Goal: Task Accomplishment & Management: Manage account settings

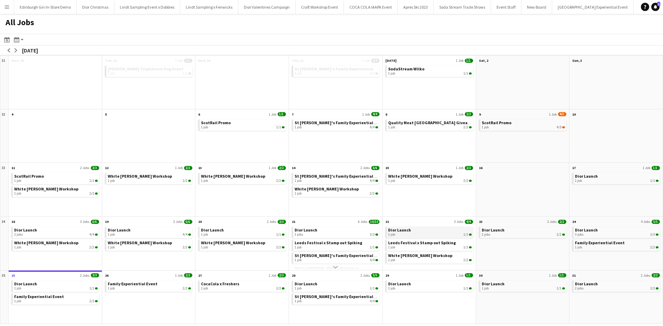
click at [441, 232] on link "Dior Launch 1 job 1/1" at bounding box center [430, 232] width 84 height 10
click at [405, 255] on span "White [PERSON_NAME] Workshop" at bounding box center [420, 255] width 64 height 5
click at [4, 5] on app-icon "Menu" at bounding box center [7, 7] width 6 height 6
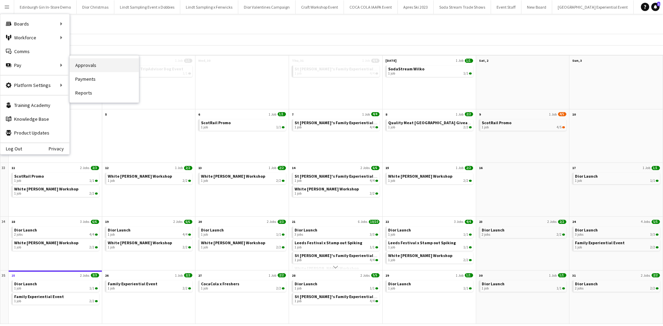
click at [86, 65] on link "Approvals" at bounding box center [104, 65] width 69 height 14
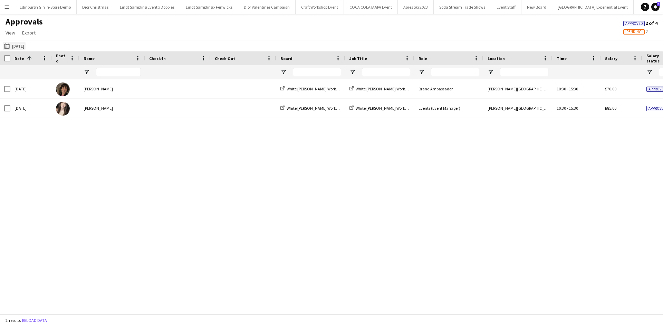
click at [26, 45] on button "15-08-2025 15-08-2025" at bounding box center [14, 46] width 23 height 8
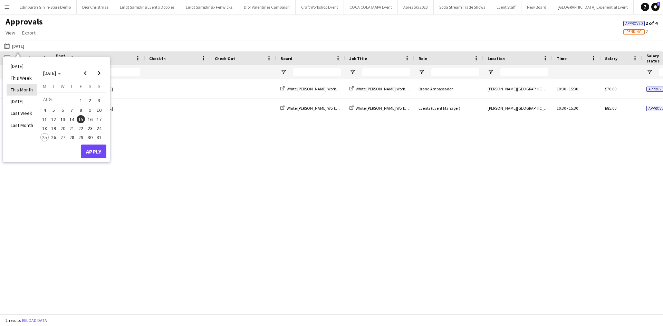
click at [26, 88] on li "This Month" at bounding box center [22, 90] width 31 height 12
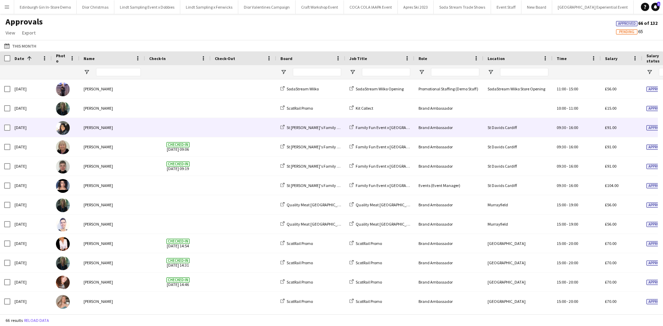
click at [102, 128] on div "Catherine Saffari" at bounding box center [112, 127] width 66 height 19
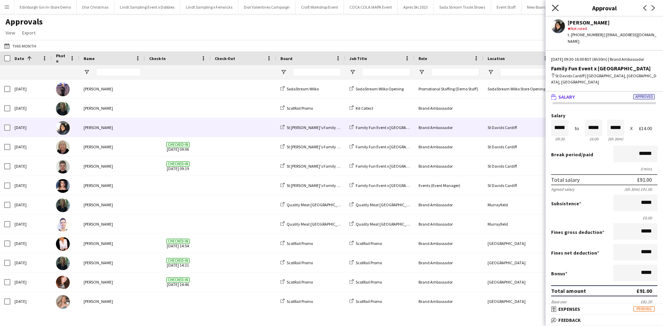
click at [555, 9] on icon at bounding box center [555, 7] width 7 height 7
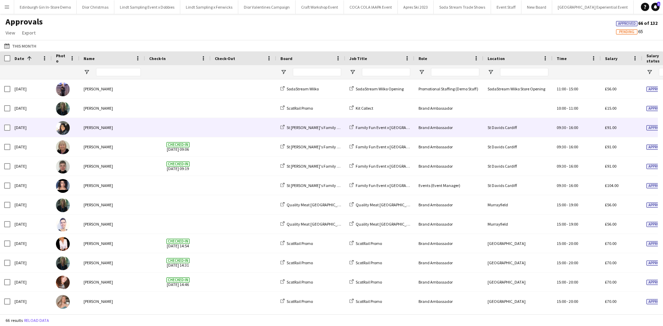
click at [466, 129] on div "Brand Ambassador" at bounding box center [448, 127] width 69 height 19
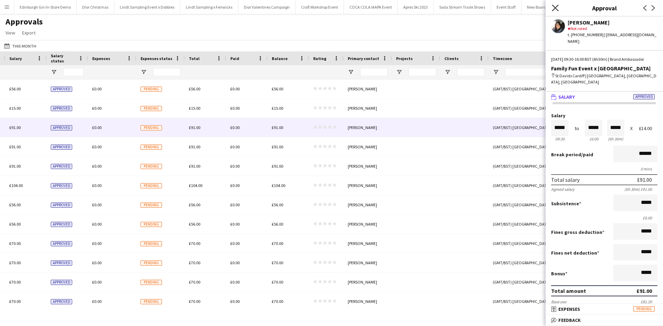
click at [554, 6] on icon "Close pop-in" at bounding box center [555, 7] width 7 height 7
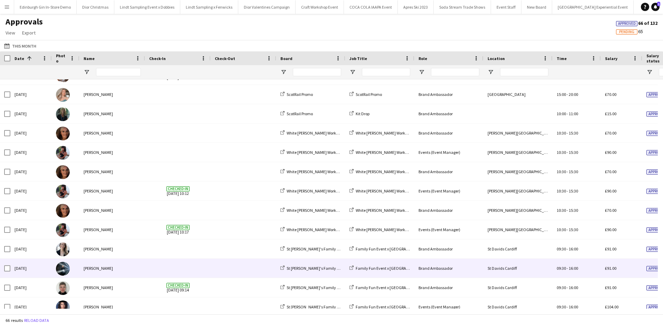
click at [103, 271] on div "[PERSON_NAME]" at bounding box center [112, 268] width 66 height 19
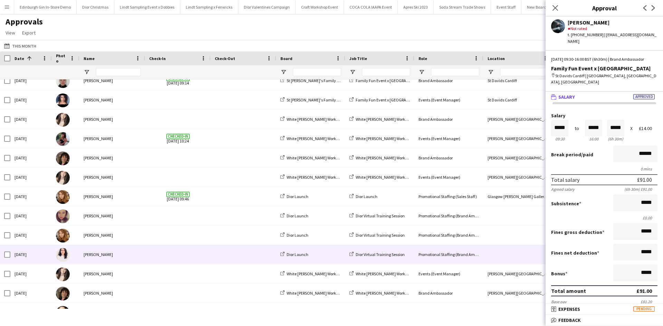
click at [101, 252] on div "[PERSON_NAME]" at bounding box center [112, 254] width 66 height 19
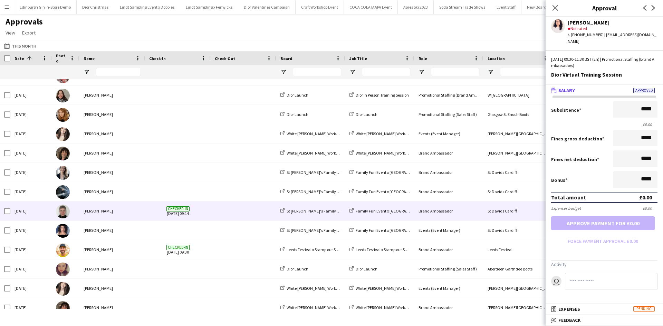
scroll to position [759, 0]
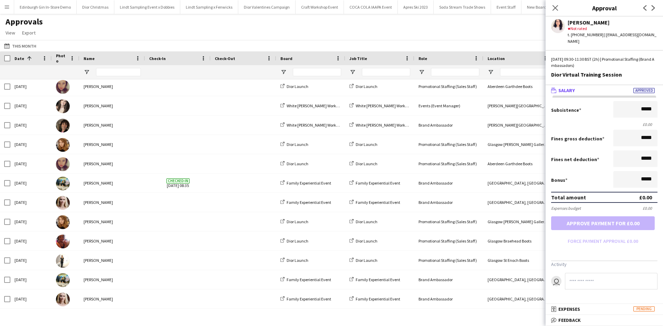
click at [8, 5] on app-icon "Menu" at bounding box center [7, 7] width 6 height 6
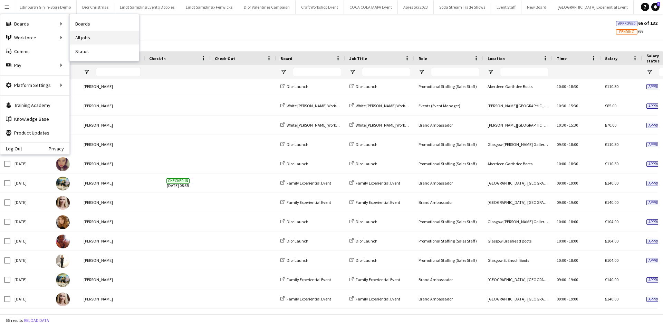
click at [79, 35] on link "All jobs" at bounding box center [104, 38] width 69 height 14
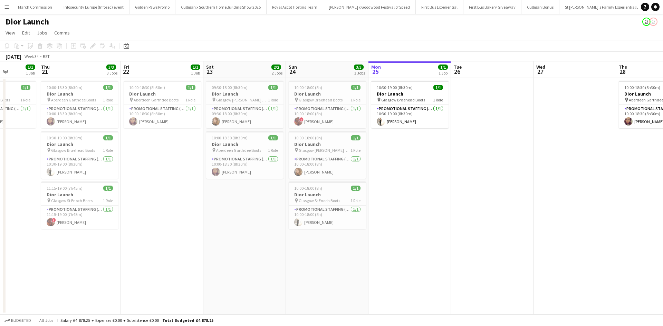
drag, startPoint x: 289, startPoint y: 246, endPoint x: 574, endPoint y: 235, distance: 285.0
click at [577, 234] on app-calendar-viewport "Mon 18 Tue 19 Wed 20 1/1 1 Job Thu 21 3/3 3 Jobs Fri 22 1/1 1 Job Sat 23 2/2 2 …" at bounding box center [331, 187] width 663 height 253
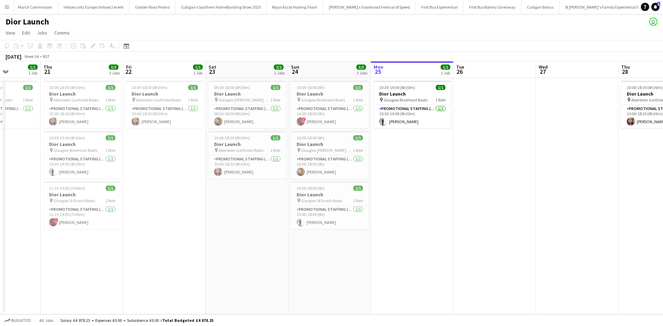
click at [7, 5] on app-icon "Menu" at bounding box center [7, 7] width 6 height 6
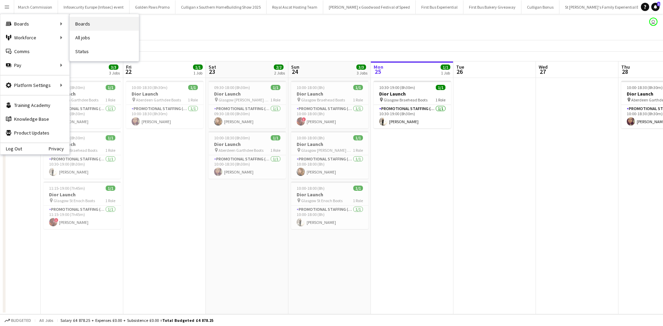
click at [81, 26] on link "Boards" at bounding box center [104, 24] width 69 height 14
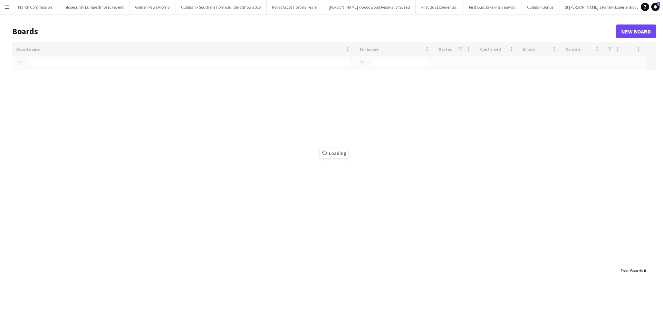
type input "**********"
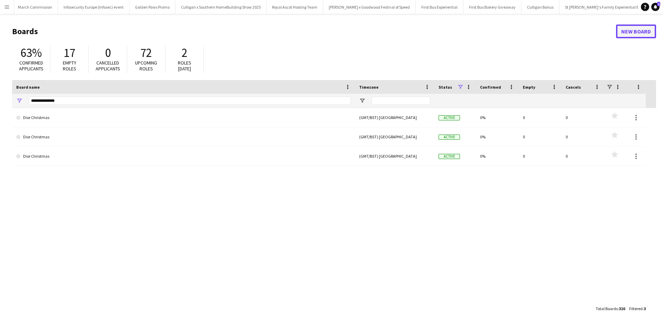
click at [630, 27] on link "New Board" at bounding box center [636, 32] width 40 height 14
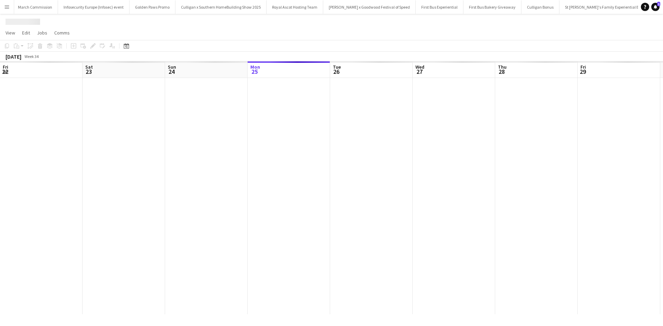
scroll to position [0, 7091]
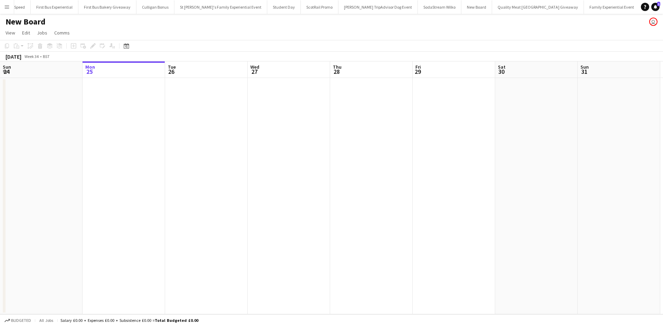
click at [36, 27] on app-page-menu "View Day view expanded Day view collapsed Month view Date picker Jump to [DATE]…" at bounding box center [331, 33] width 663 height 13
click at [28, 23] on h1 "New Board" at bounding box center [26, 22] width 40 height 10
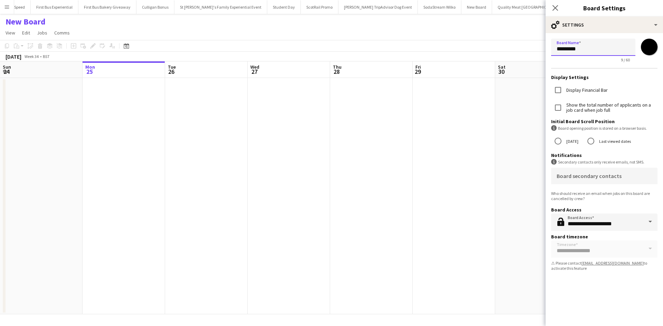
drag, startPoint x: 588, startPoint y: 50, endPoint x: 540, endPoint y: 48, distance: 47.7
click at [540, 48] on body "Menu Boards Boards Boards All jobs Status Workforce Workforce My Workforce Recr…" at bounding box center [331, 163] width 663 height 326
click at [557, 48] on input "**********" at bounding box center [593, 47] width 84 height 17
type input "**********"
click at [557, 7] on icon at bounding box center [555, 7] width 7 height 7
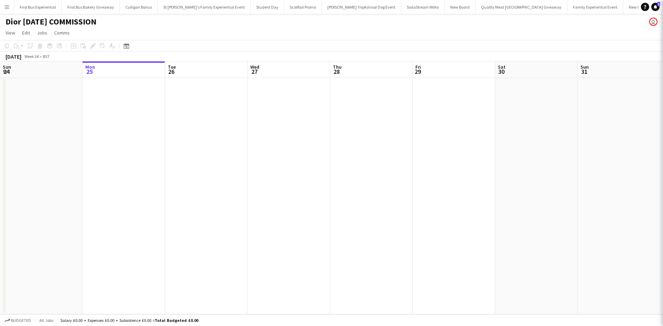
scroll to position [0, 7117]
click at [449, 161] on app-date-cell at bounding box center [454, 196] width 83 height 236
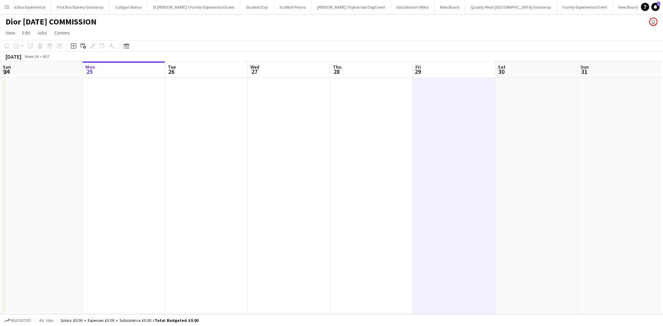
click at [114, 118] on app-date-cell at bounding box center [124, 196] width 83 height 236
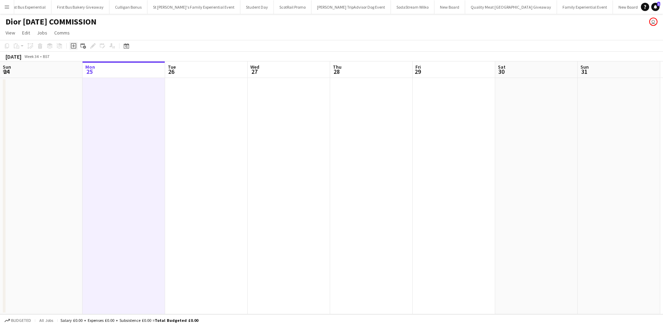
click at [73, 45] on icon "Add job" at bounding box center [74, 46] width 6 height 6
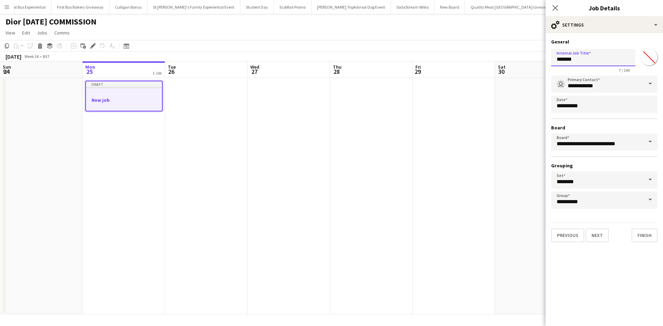
drag, startPoint x: 584, startPoint y: 58, endPoint x: 546, endPoint y: 54, distance: 38.5
click at [546, 54] on form "**********" at bounding box center [603, 141] width 117 height 204
type input "**********"
click at [604, 235] on button "Next" at bounding box center [597, 236] width 23 height 14
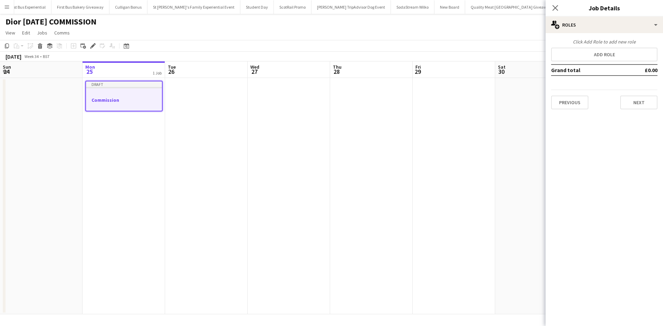
click at [495, 227] on app-date-cell at bounding box center [536, 196] width 83 height 236
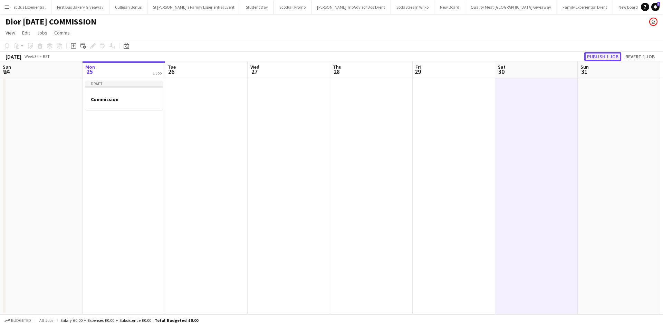
click at [596, 56] on button "Publish 1 job" at bounding box center [602, 56] width 37 height 9
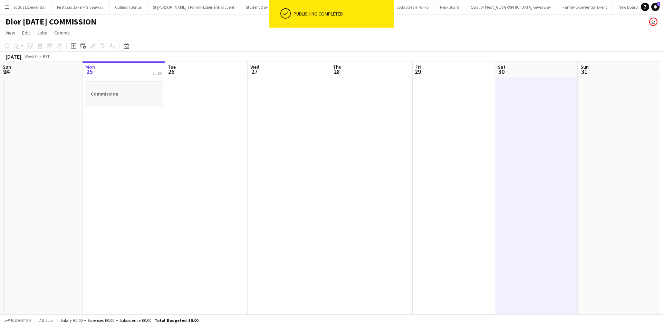
click at [128, 96] on h3 "Commission" at bounding box center [123, 94] width 77 height 6
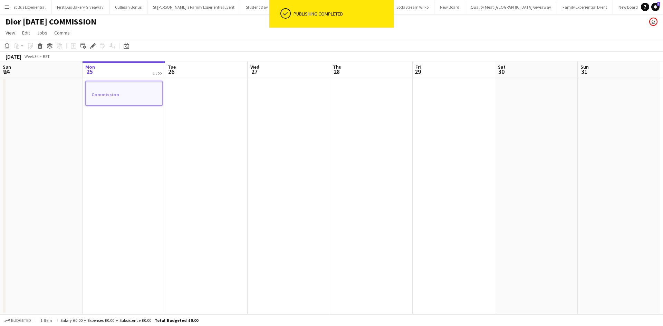
drag, startPoint x: 92, startPoint y: 47, endPoint x: 279, endPoint y: 61, distance: 187.6
click at [92, 47] on icon at bounding box center [93, 46] width 4 height 4
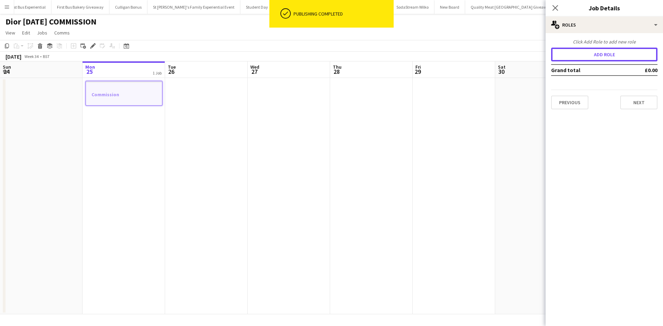
click at [587, 55] on button "Add role" at bounding box center [604, 55] width 106 height 14
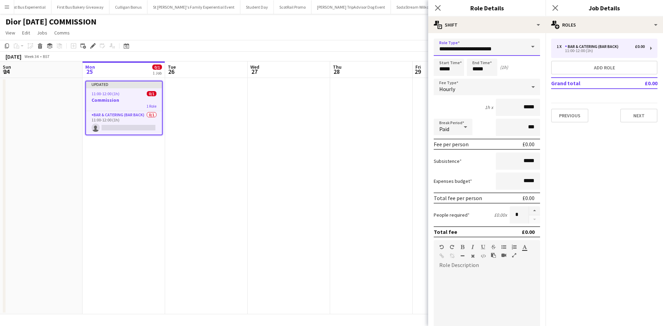
drag, startPoint x: 513, startPoint y: 50, endPoint x: 429, endPoint y: 47, distance: 83.6
click at [429, 47] on form "**********" at bounding box center [486, 253] width 117 height 429
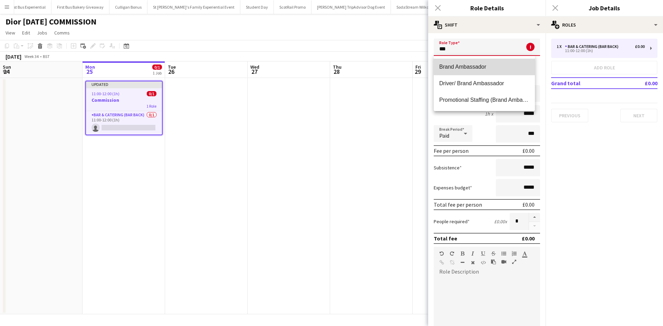
click at [457, 63] on mat-option "Brand Ambassador" at bounding box center [484, 67] width 101 height 17
type input "**********"
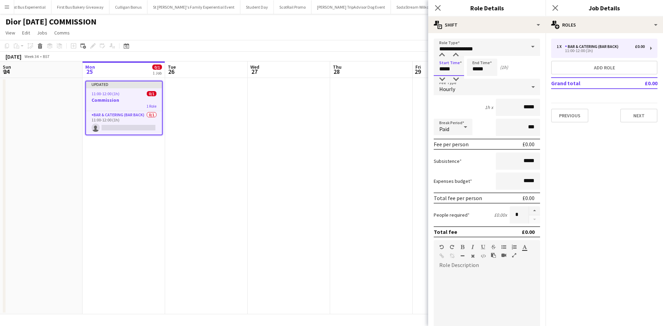
click at [454, 70] on input "*****" at bounding box center [449, 67] width 30 height 17
click at [520, 106] on input "*****" at bounding box center [518, 107] width 44 height 17
type input "*****"
click at [460, 107] on div "1h x *****" at bounding box center [487, 107] width 106 height 17
click at [400, 257] on app-date-cell at bounding box center [371, 196] width 83 height 236
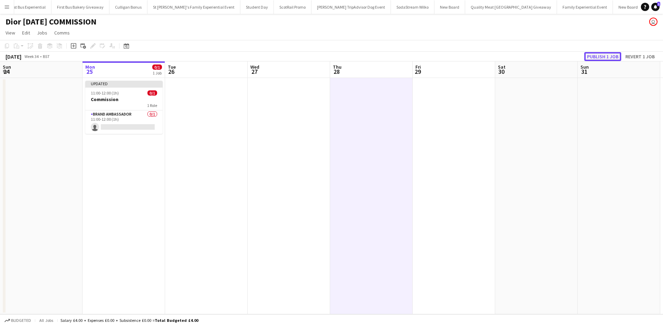
click at [593, 57] on button "Publish 1 job" at bounding box center [602, 56] width 37 height 9
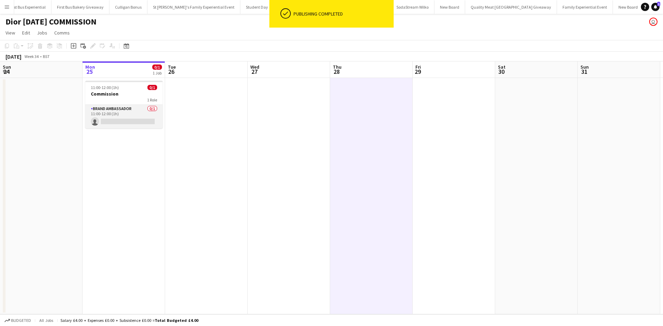
click at [135, 123] on app-card-role "Brand Ambassador 0/1 11:00-12:00 (1h) single-neutral-actions" at bounding box center [123, 116] width 77 height 23
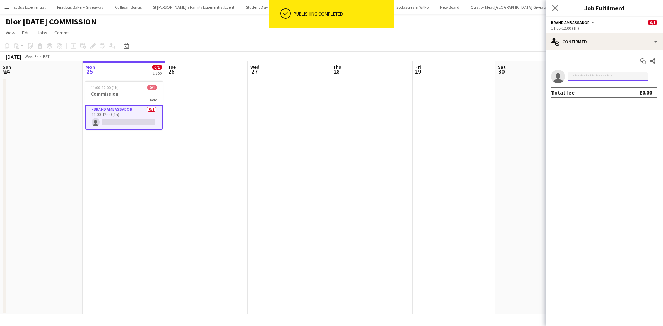
click at [599, 78] on input at bounding box center [608, 76] width 80 height 8
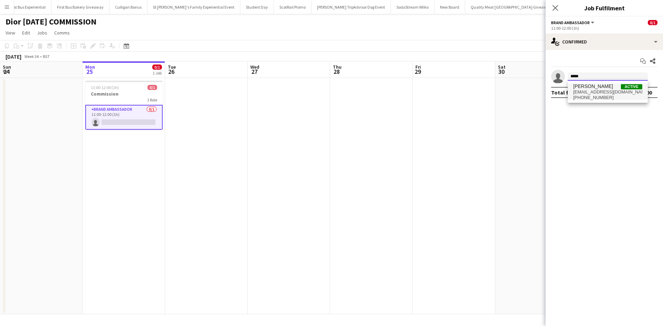
type input "*****"
click at [594, 93] on span "[EMAIL_ADDRESS][DOMAIN_NAME]" at bounding box center [607, 92] width 69 height 6
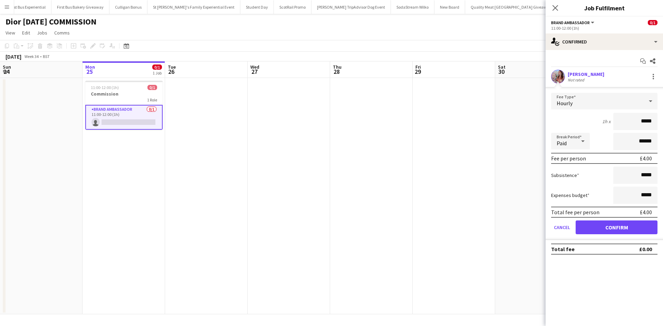
click at [578, 104] on div "Hourly" at bounding box center [597, 101] width 93 height 17
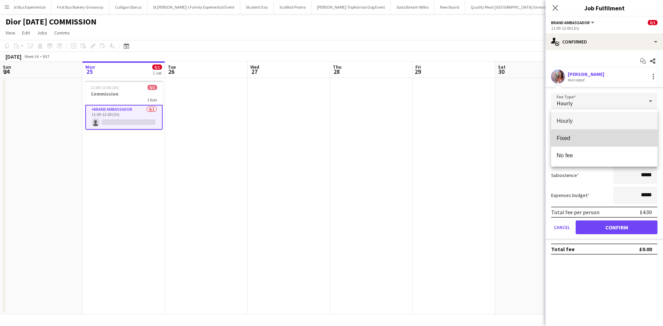
click at [572, 136] on span "Fixed" at bounding box center [604, 138] width 95 height 7
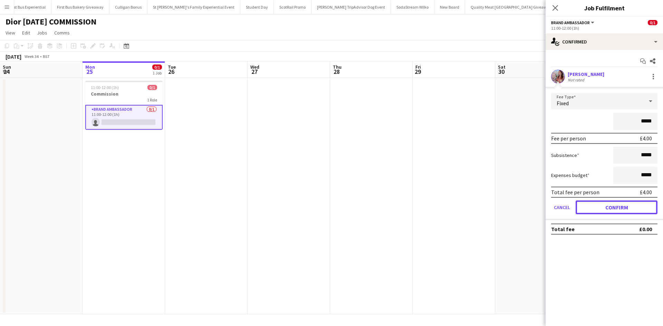
click at [622, 209] on button "Confirm" at bounding box center [616, 208] width 82 height 14
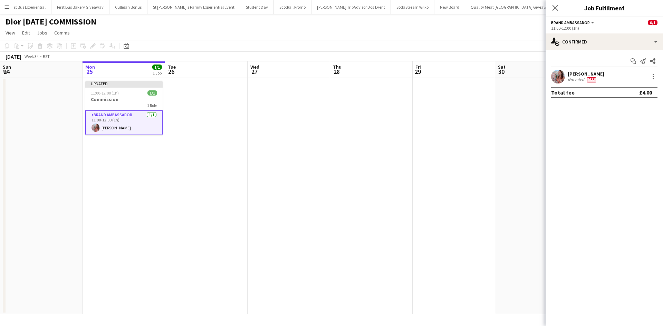
click at [533, 219] on app-date-cell at bounding box center [536, 196] width 83 height 236
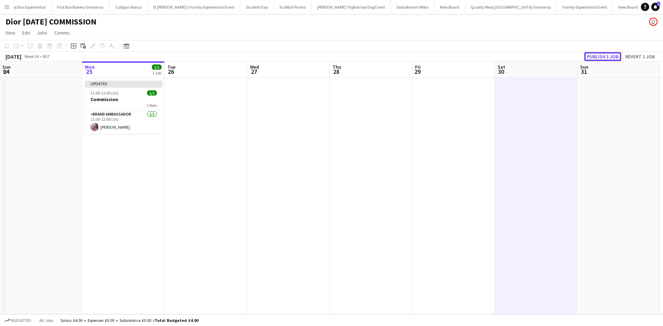
click at [603, 57] on button "Publish 1 job" at bounding box center [602, 56] width 37 height 9
click at [9, 6] on app-icon "Menu" at bounding box center [7, 7] width 6 height 6
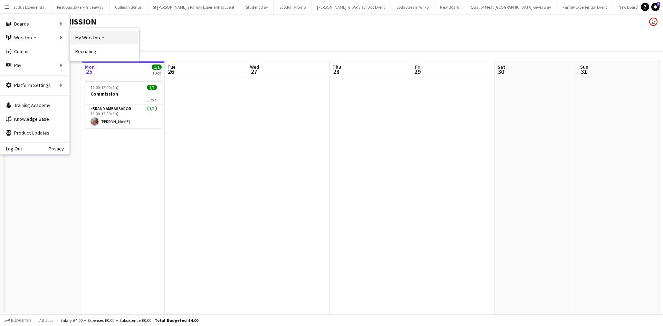
click at [87, 39] on link "My Workforce" at bounding box center [104, 38] width 69 height 14
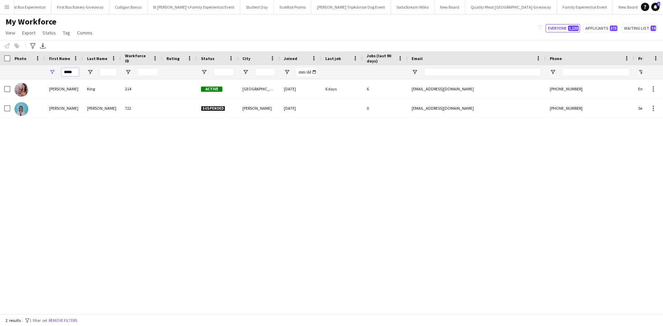
drag, startPoint x: 76, startPoint y: 72, endPoint x: 59, endPoint y: 71, distance: 16.7
click at [59, 71] on div "*****" at bounding box center [64, 72] width 38 height 14
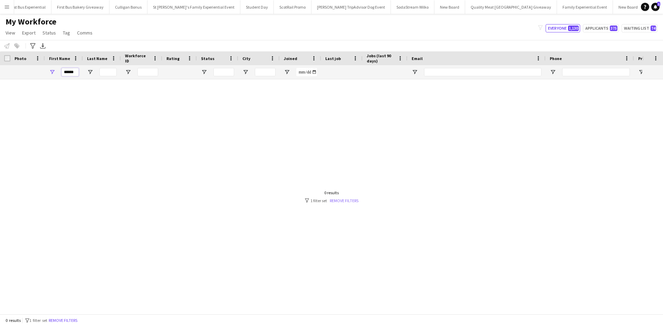
type input "*****"
click at [338, 202] on link "Remove filters" at bounding box center [344, 200] width 29 height 5
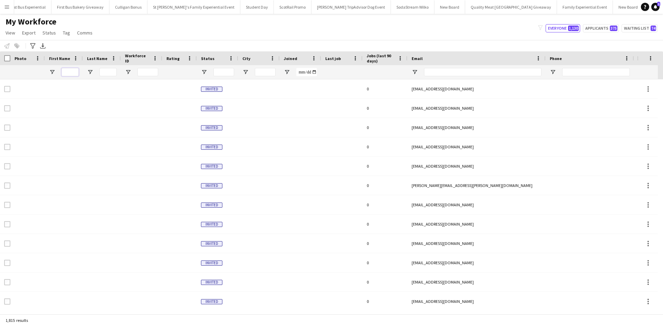
click at [67, 72] on input "First Name Filter Input" at bounding box center [69, 72] width 17 height 8
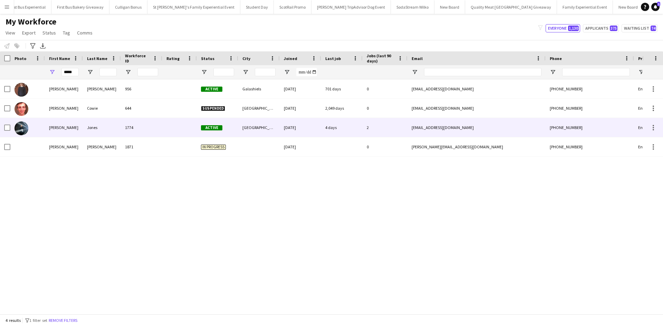
click at [52, 127] on div "[PERSON_NAME]" at bounding box center [64, 127] width 38 height 19
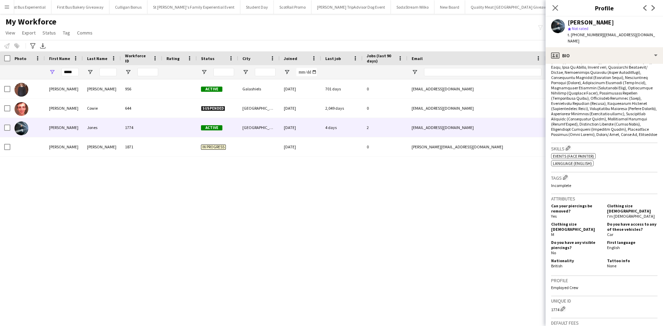
scroll to position [345, 0]
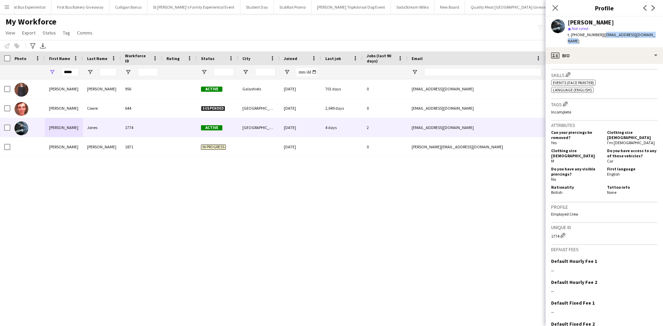
drag, startPoint x: 600, startPoint y: 36, endPoint x: 653, endPoint y: 35, distance: 53.2
click at [653, 35] on div "[PERSON_NAME] star Not rated t. [PHONE_NUMBER] | [EMAIL_ADDRESS][DOMAIN_NAME]" at bounding box center [603, 32] width 117 height 31
copy span "[EMAIL_ADDRESS][DOMAIN_NAME]"
drag, startPoint x: 76, startPoint y: 71, endPoint x: 57, endPoint y: 71, distance: 19.0
click at [57, 71] on div "*****" at bounding box center [64, 72] width 38 height 14
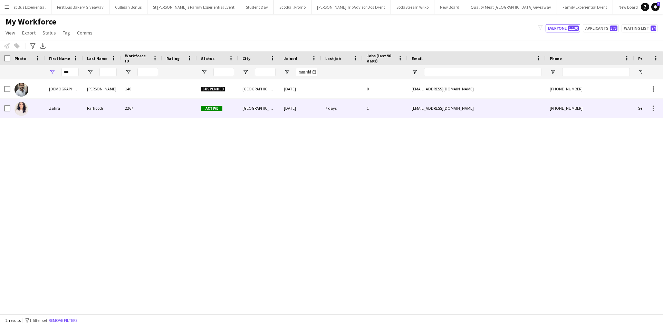
click at [53, 107] on div "Zahra" at bounding box center [64, 108] width 38 height 19
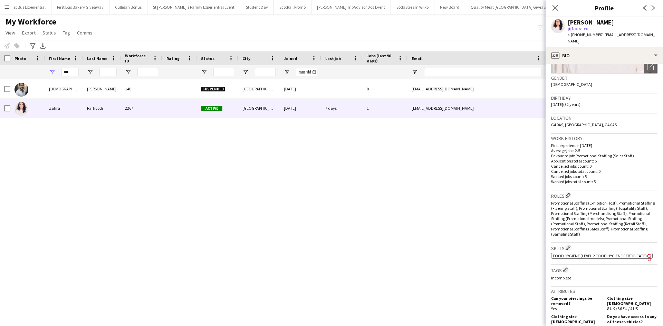
scroll to position [207, 0]
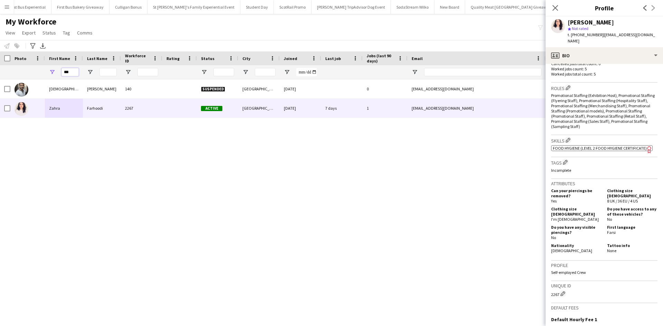
drag, startPoint x: 74, startPoint y: 74, endPoint x: 61, endPoint y: 72, distance: 12.8
click at [61, 72] on input "***" at bounding box center [69, 72] width 17 height 8
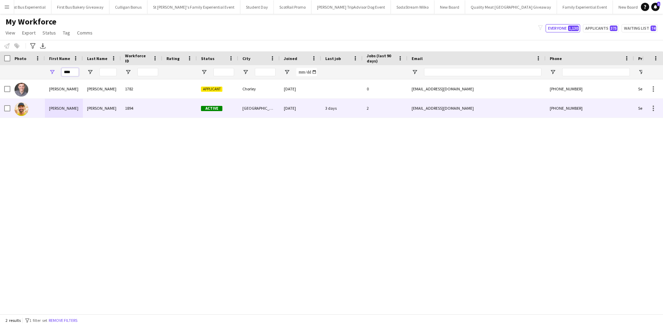
type input "****"
click at [55, 109] on div "[PERSON_NAME]" at bounding box center [64, 108] width 38 height 19
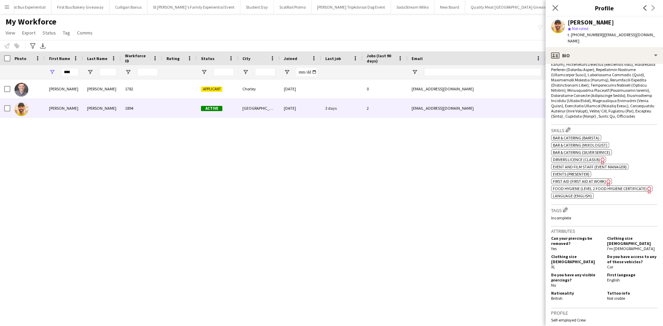
scroll to position [449, 0]
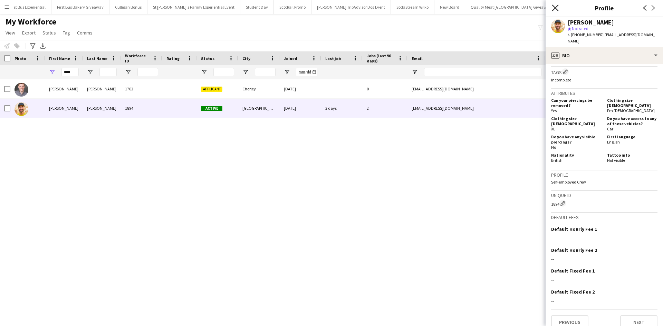
click at [554, 6] on icon "Close pop-in" at bounding box center [555, 7] width 7 height 7
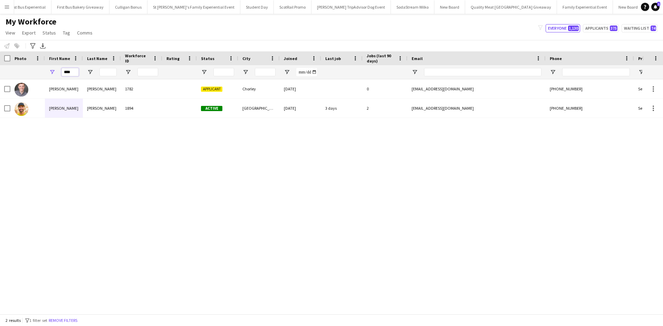
drag, startPoint x: 74, startPoint y: 72, endPoint x: 48, endPoint y: 71, distance: 25.6
click at [48, 71] on div "****" at bounding box center [64, 72] width 38 height 14
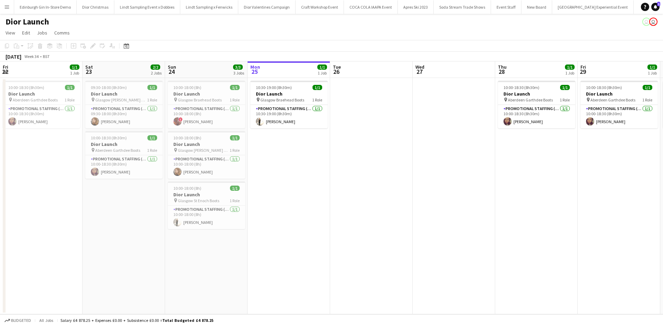
scroll to position [0, 165]
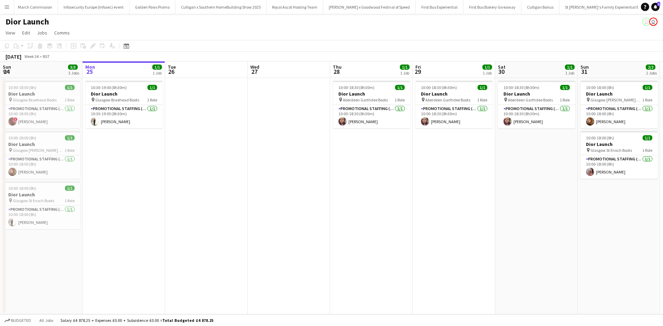
drag, startPoint x: 2, startPoint y: 9, endPoint x: 8, endPoint y: 16, distance: 9.5
click at [2, 9] on button "Menu" at bounding box center [7, 7] width 14 height 14
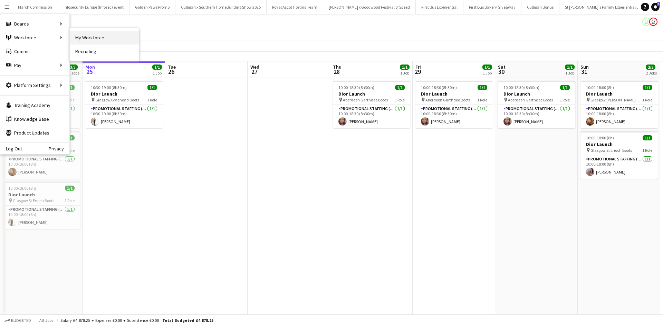
click at [81, 35] on link "My Workforce" at bounding box center [104, 38] width 69 height 14
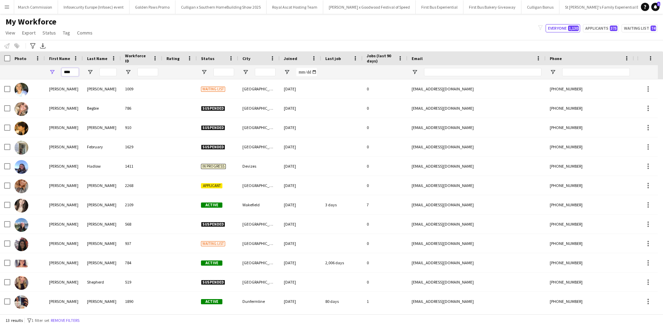
drag, startPoint x: 70, startPoint y: 73, endPoint x: 64, endPoint y: 74, distance: 6.4
click at [64, 74] on input "****" at bounding box center [69, 72] width 17 height 8
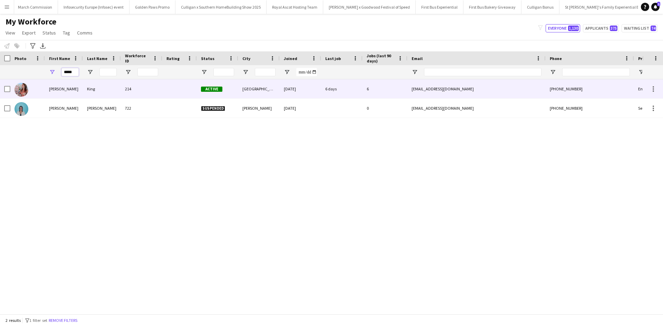
type input "*****"
click at [58, 91] on div "[PERSON_NAME]" at bounding box center [64, 88] width 38 height 19
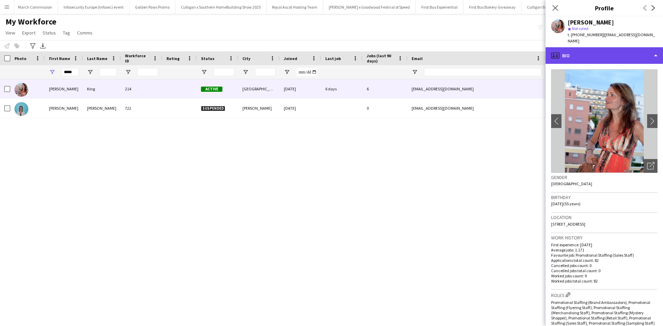
click at [581, 51] on div "profile Bio" at bounding box center [603, 55] width 117 height 17
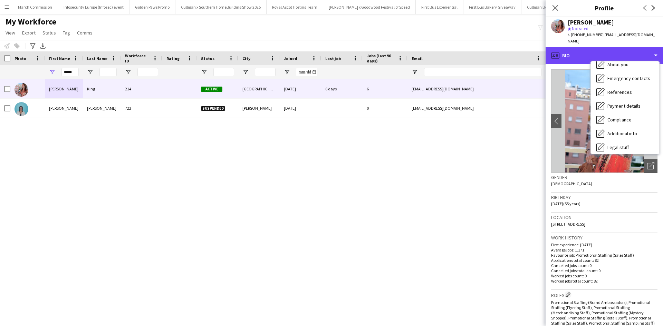
scroll to position [79, 0]
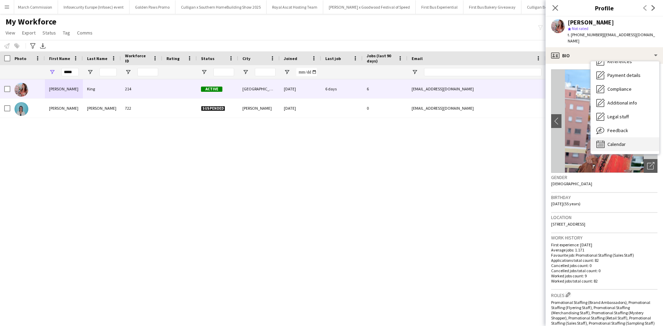
click at [625, 137] on div "Calendar Calendar" at bounding box center [625, 144] width 68 height 14
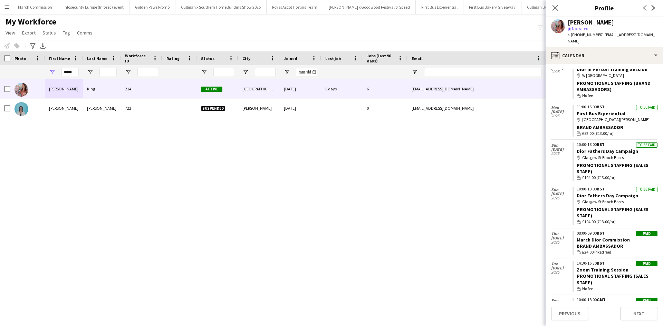
scroll to position [173, 0]
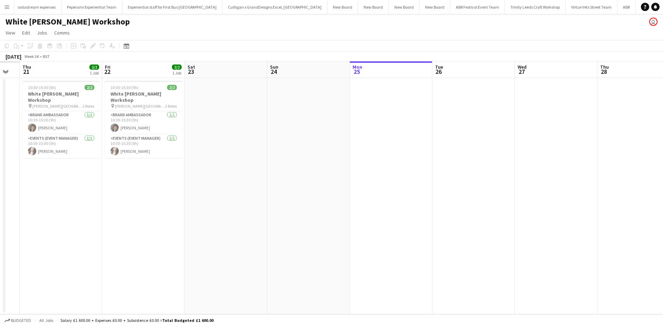
scroll to position [0, 213]
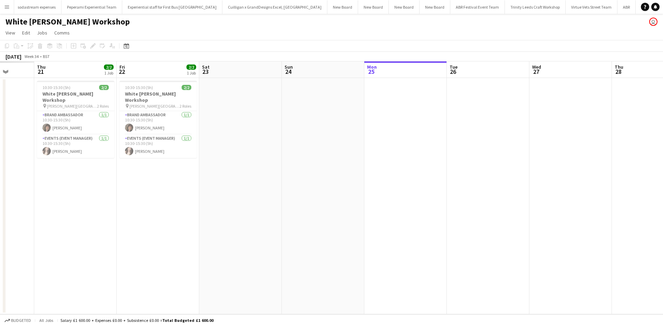
drag, startPoint x: 148, startPoint y: 235, endPoint x: 433, endPoint y: 214, distance: 285.9
click at [512, 199] on app-calendar-viewport "Mon 18 Tue 19 Wed 20 Thu 21 2/2 1 Job Fri 22 2/2 1 Job Sat 23 Sun 24 Mon 25 Tue…" at bounding box center [331, 187] width 663 height 253
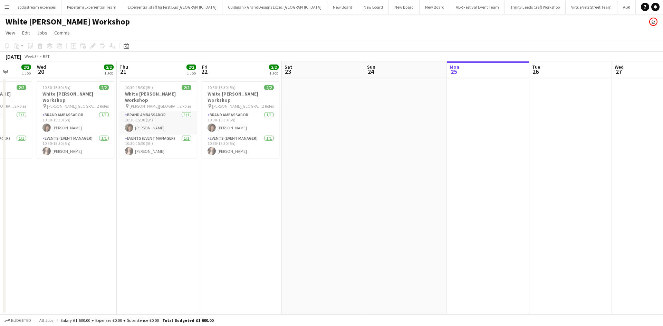
scroll to position [0, 0]
click at [151, 119] on app-card-role "Brand Ambassador 1/1 10:30-15:30 (5h) Peter Millar" at bounding box center [157, 122] width 77 height 23
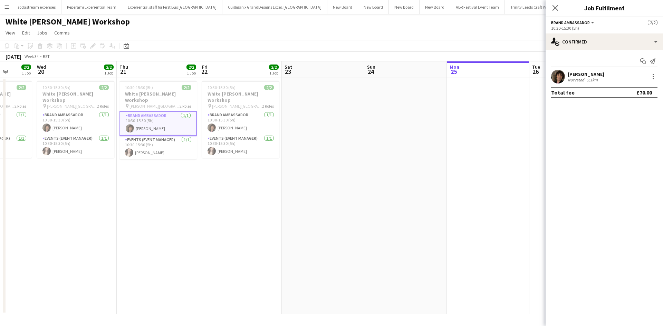
click at [573, 75] on div "Peter Millar" at bounding box center [586, 74] width 37 height 6
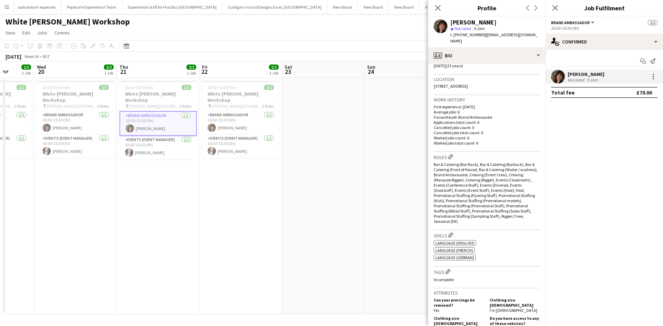
scroll to position [276, 0]
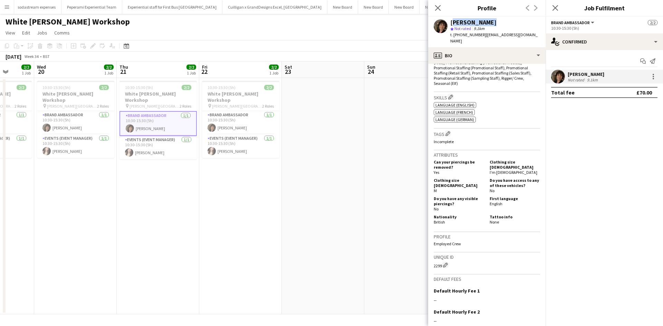
drag, startPoint x: 452, startPoint y: 21, endPoint x: 487, endPoint y: 22, distance: 35.2
click at [487, 22] on div "Peter Millar" at bounding box center [495, 22] width 90 height 6
copy div "Peter Millar"
drag, startPoint x: 483, startPoint y: 34, endPoint x: 539, endPoint y: 33, distance: 56.3
click at [539, 33] on div "Peter Millar star Not rated 9.1km t. +447708806129 | petermillarofficial@gmail.…" at bounding box center [486, 32] width 117 height 31
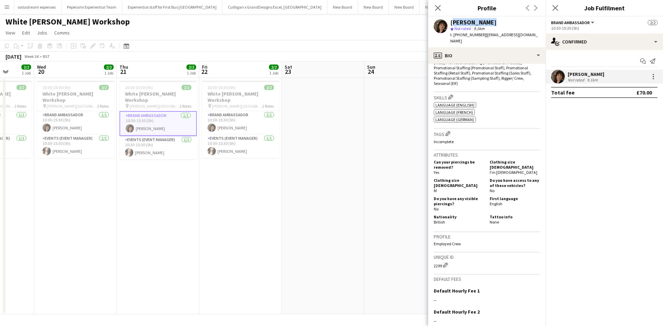
copy span "petermillarofficial@gmail.com"
click at [233, 147] on app-card-role "Events (Event Manager) 1/1 10:30-15:30 (5h) Lucy Kilcommons" at bounding box center [240, 146] width 77 height 23
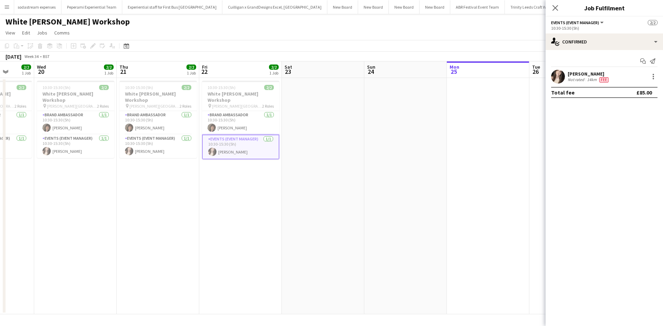
click at [587, 74] on div "Lucy Kilcommons" at bounding box center [589, 74] width 42 height 6
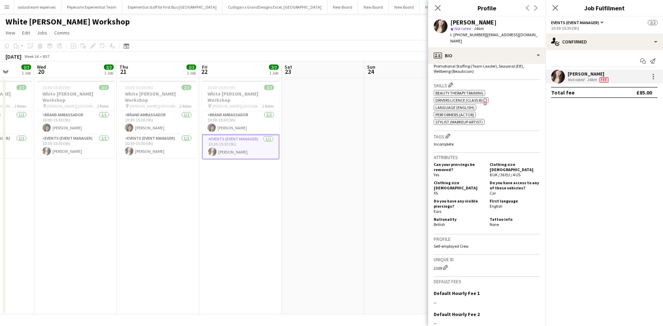
scroll to position [311, 0]
click at [443, 10] on div "Close pop-in" at bounding box center [437, 8] width 19 height 16
click at [439, 7] on icon at bounding box center [437, 7] width 7 height 7
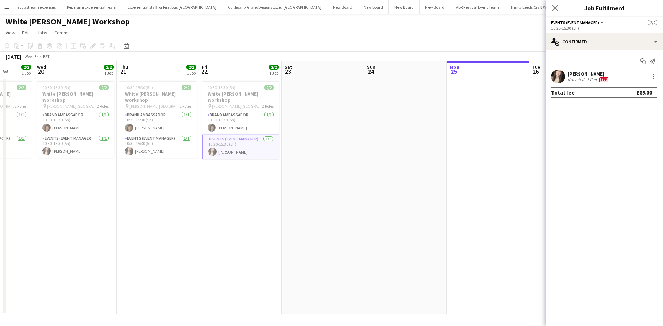
click at [280, 207] on app-date-cell "10:30-15:30 (5h) 2/2 White Rose Craft Workshop pin White Rose Shopping Centre 2…" at bounding box center [240, 196] width 83 height 236
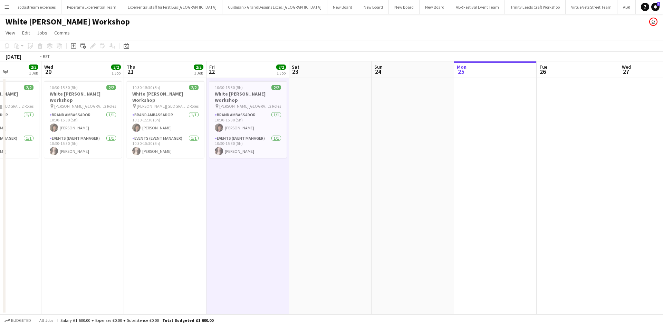
drag, startPoint x: 183, startPoint y: 232, endPoint x: 508, endPoint y: 209, distance: 325.7
click at [511, 207] on app-calendar-viewport "Sun 17 Mon 18 2/2 1 Job Tue 19 2/2 1 Job Wed 20 2/2 1 Job Thu 21 2/2 1 Job Fri …" at bounding box center [331, 187] width 663 height 253
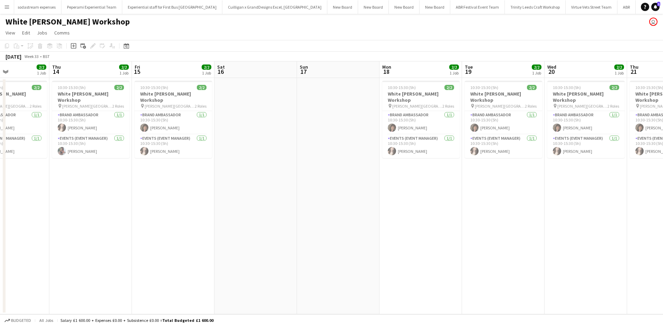
scroll to position [0, 201]
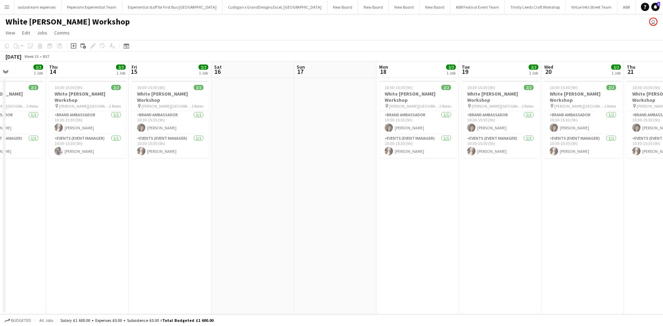
drag, startPoint x: 255, startPoint y: 232, endPoint x: 435, endPoint y: 212, distance: 180.2
click at [435, 212] on app-calendar-viewport "Mon 11 2/2 1 Job Tue 12 2/2 1 Job Wed 13 2/2 1 Job Thu 14 2/2 1 Job Fri 15 2/2 …" at bounding box center [331, 187] width 663 height 253
click at [171, 147] on app-card-role "Events (Event Manager) 1/1 10:30-15:30 (5h) Lucy Kilcommons" at bounding box center [170, 146] width 77 height 23
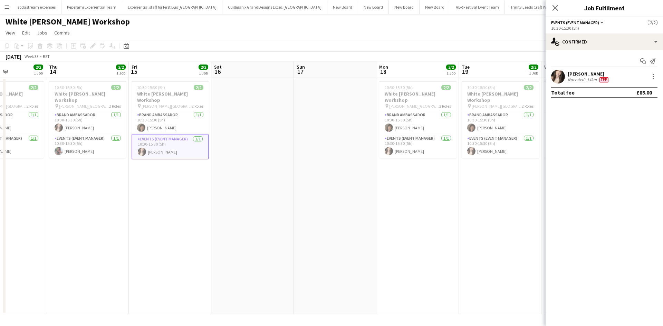
click at [572, 71] on div "Lucy Kilcommons" at bounding box center [589, 74] width 42 height 6
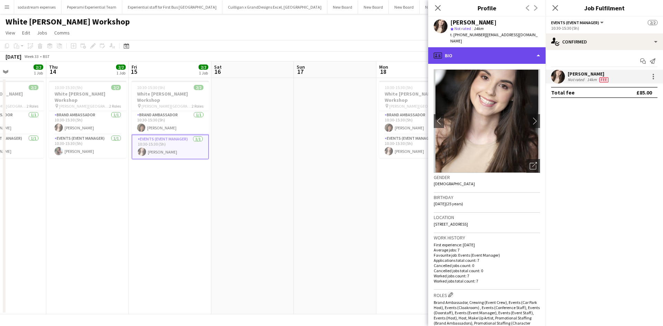
click at [502, 52] on div "profile Bio" at bounding box center [486, 55] width 117 height 17
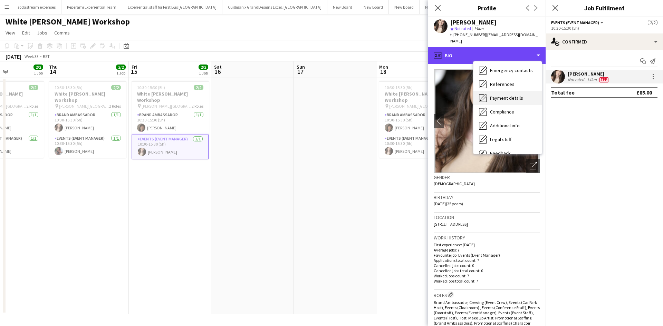
scroll to position [44, 0]
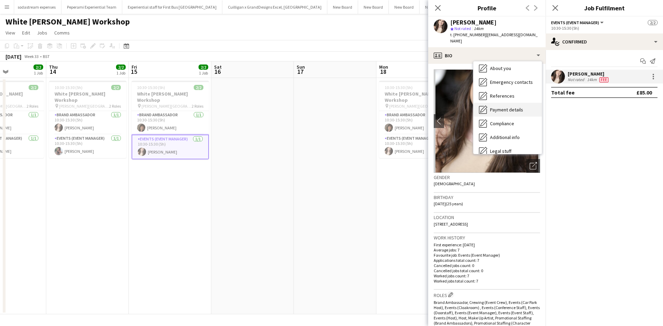
click at [506, 103] on div "Payment details Payment details" at bounding box center [507, 110] width 68 height 14
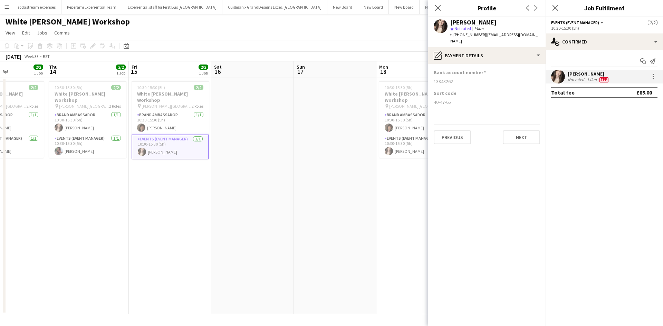
click at [172, 193] on app-date-cell "10:30-15:30 (5h) 2/2 White Rose Craft Workshop pin White Rose Shopping Centre 2…" at bounding box center [170, 196] width 83 height 236
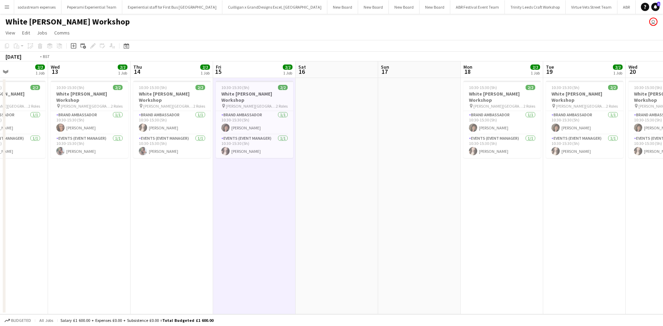
drag, startPoint x: 108, startPoint y: 226, endPoint x: 444, endPoint y: 224, distance: 335.2
click at [436, 225] on app-calendar-viewport "Sun 10 Mon 11 2/2 1 Job Tue 12 2/2 1 Job Wed 13 2/2 1 Job Thu 14 2/2 1 Job Fri …" at bounding box center [331, 187] width 663 height 253
